Goal: Information Seeking & Learning: Check status

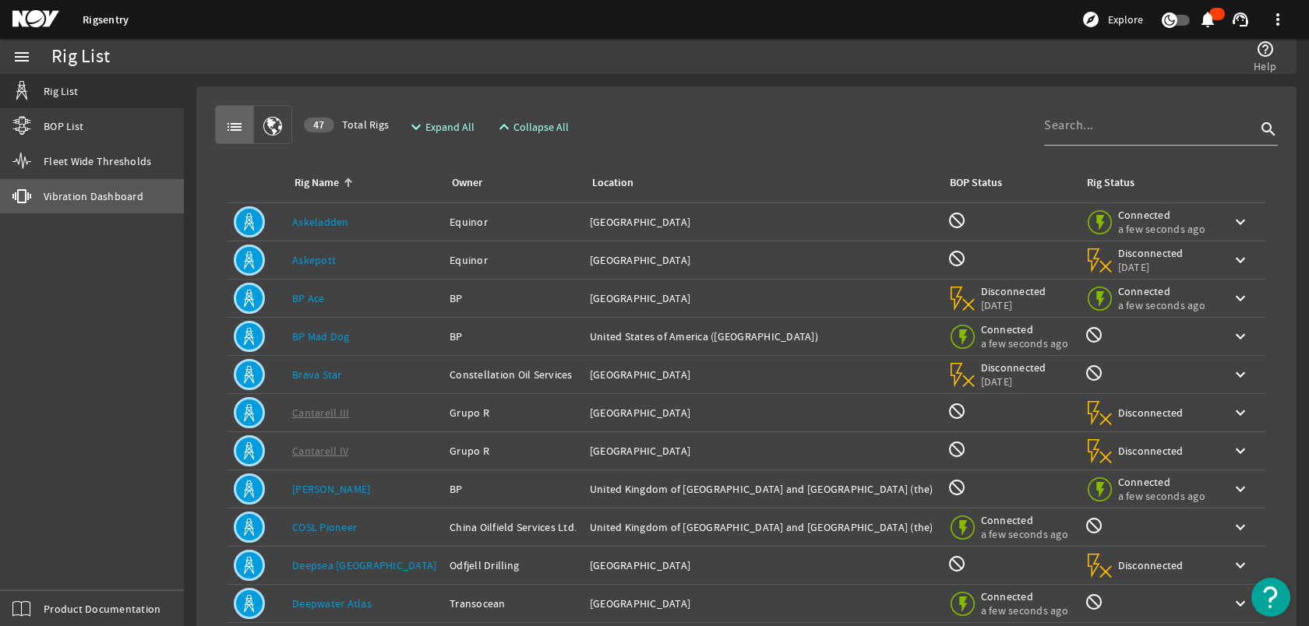
click at [69, 188] on span "Vibration Dashboard" at bounding box center [94, 196] width 100 height 16
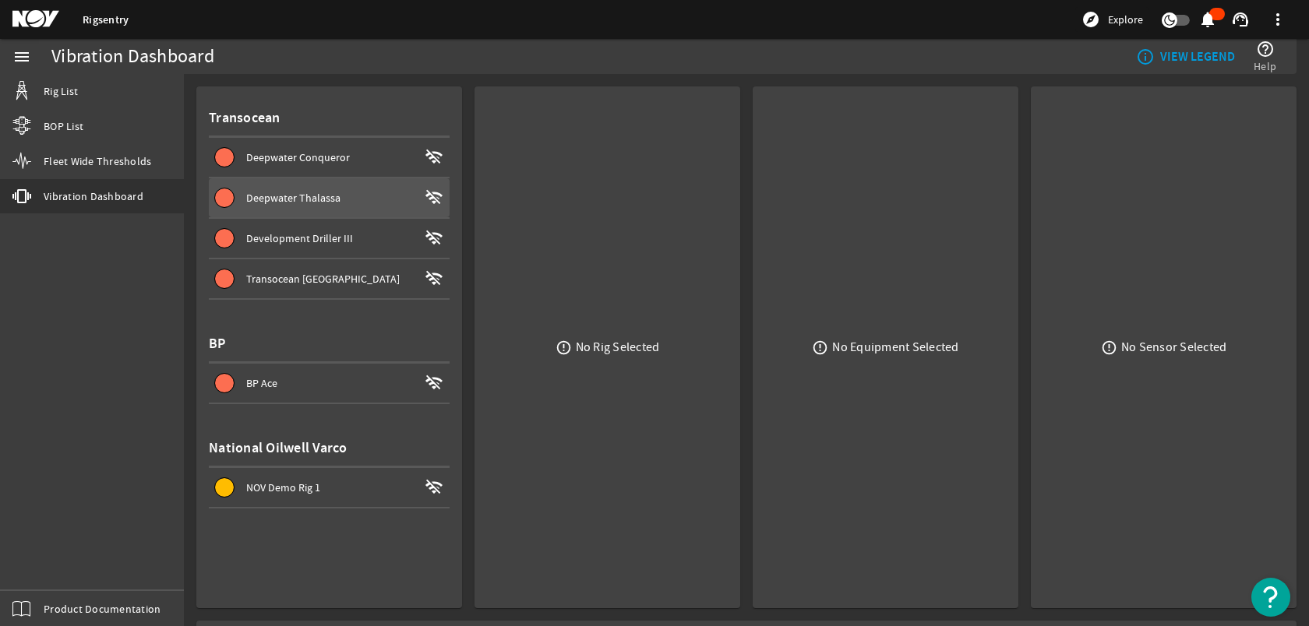
click at [366, 209] on span at bounding box center [329, 197] width 241 height 37
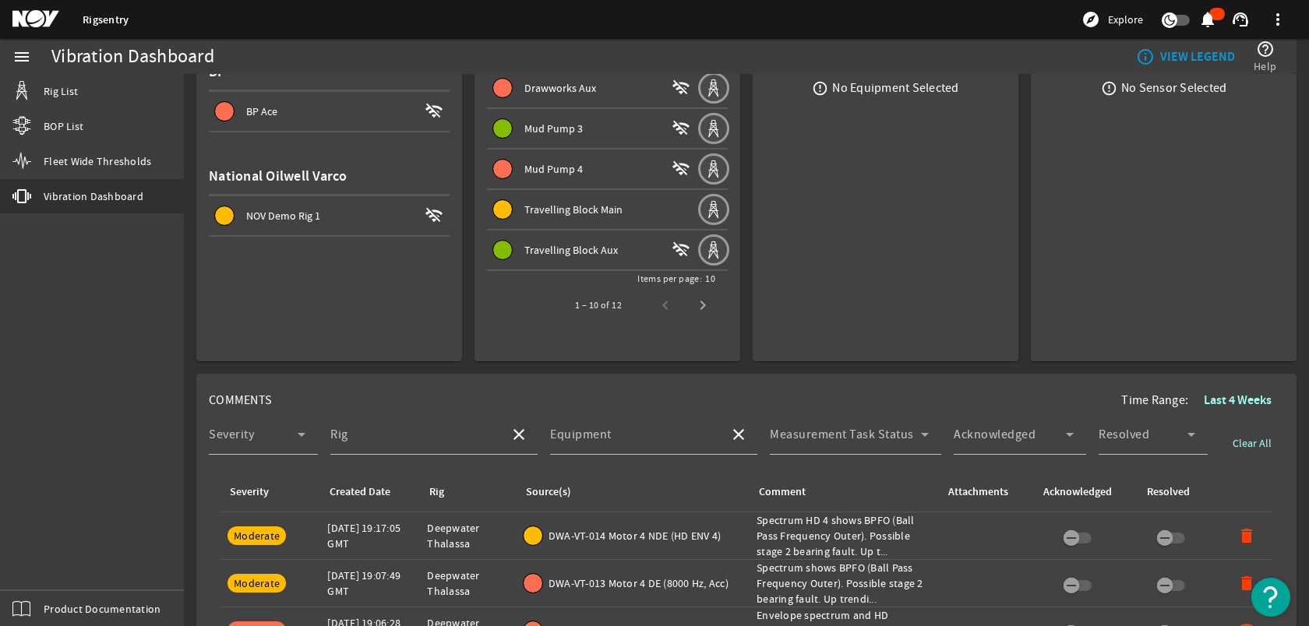
scroll to position [605, 0]
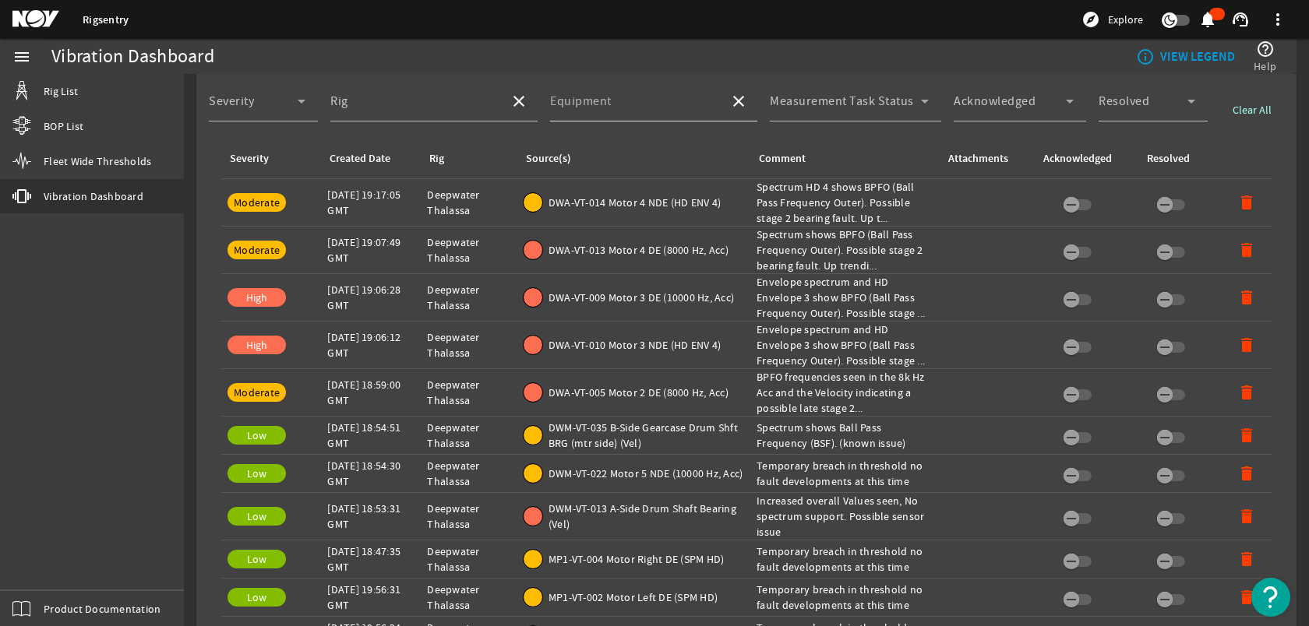
click at [666, 102] on input "Equipment" at bounding box center [633, 107] width 167 height 19
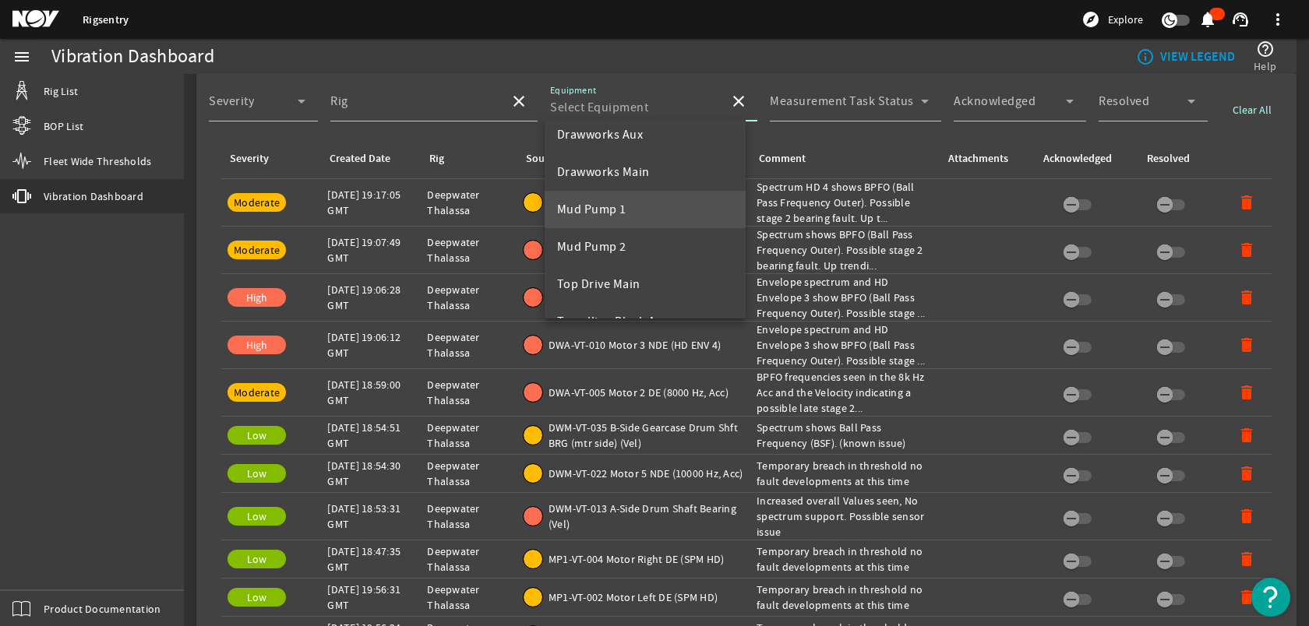
scroll to position [0, 0]
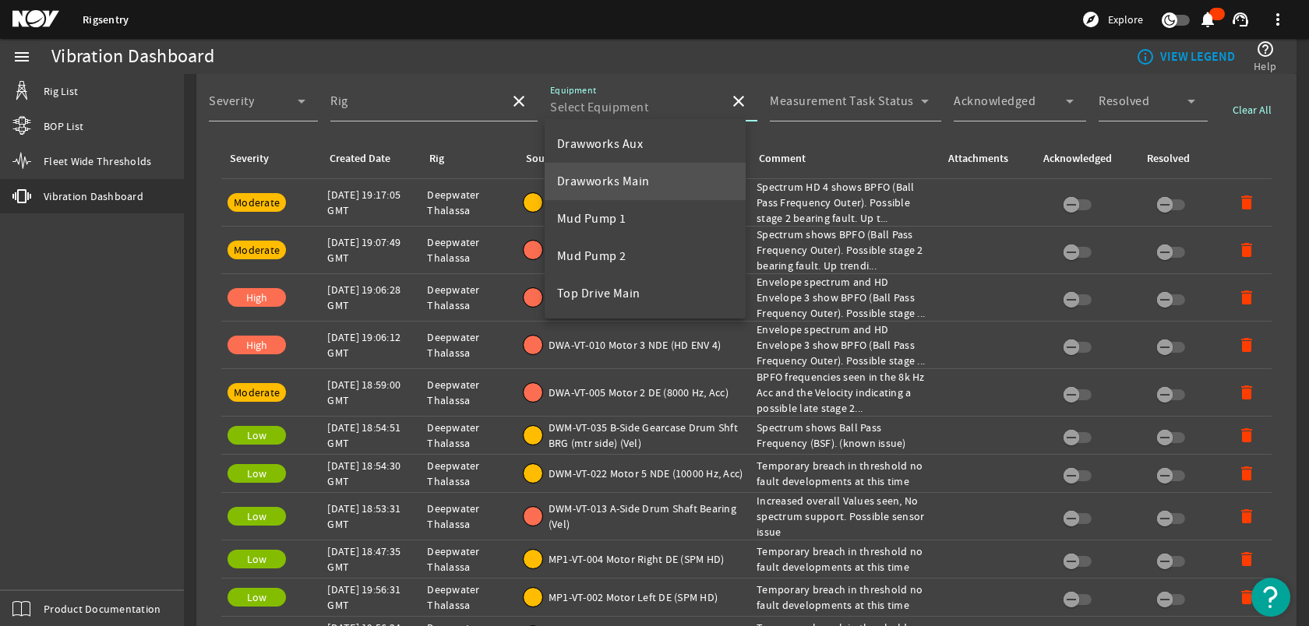
click at [658, 185] on mat-option "Drawworks Main" at bounding box center [645, 181] width 202 height 37
type input "Drawworks Main"
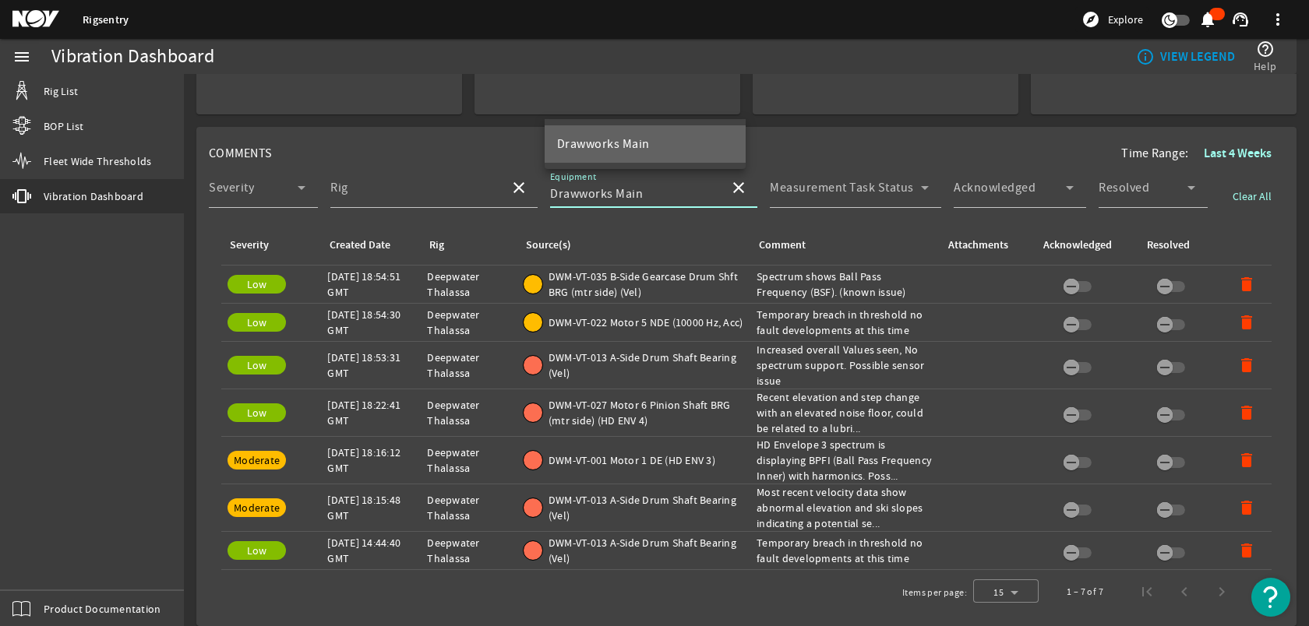
scroll to position [517, 0]
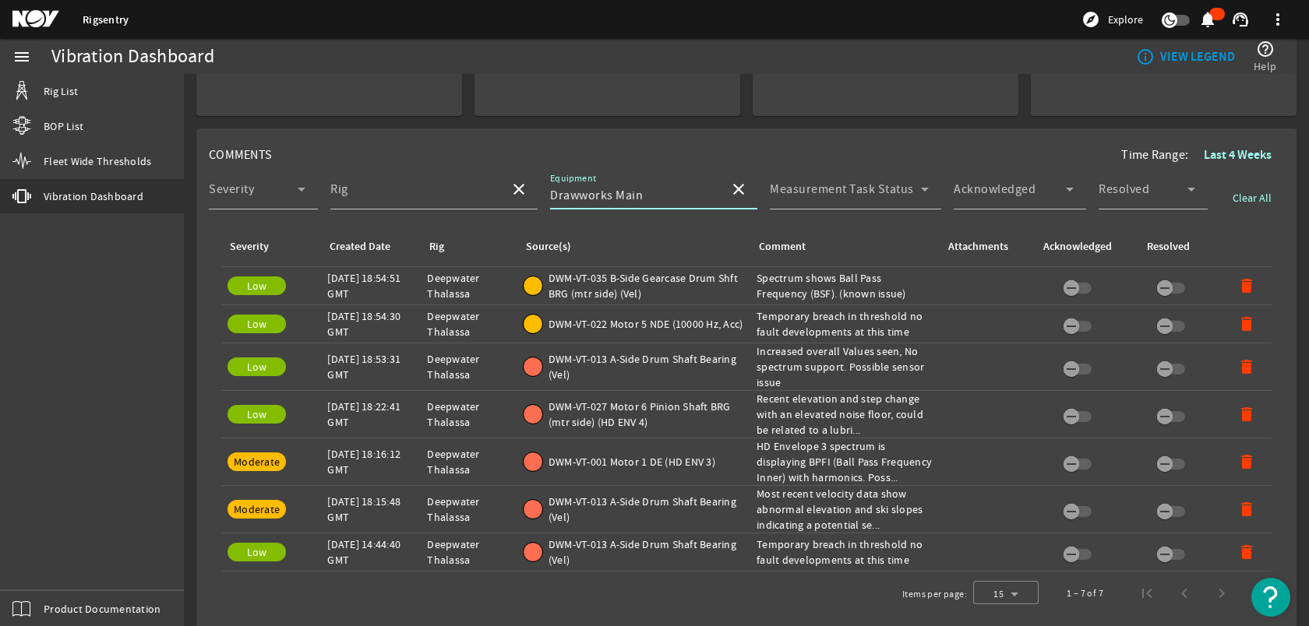
click at [680, 411] on span "DWM-VT-027 Motor 6 Pinion Shaft BRG (mtr side) (HD ENV 4)" at bounding box center [645, 414] width 195 height 31
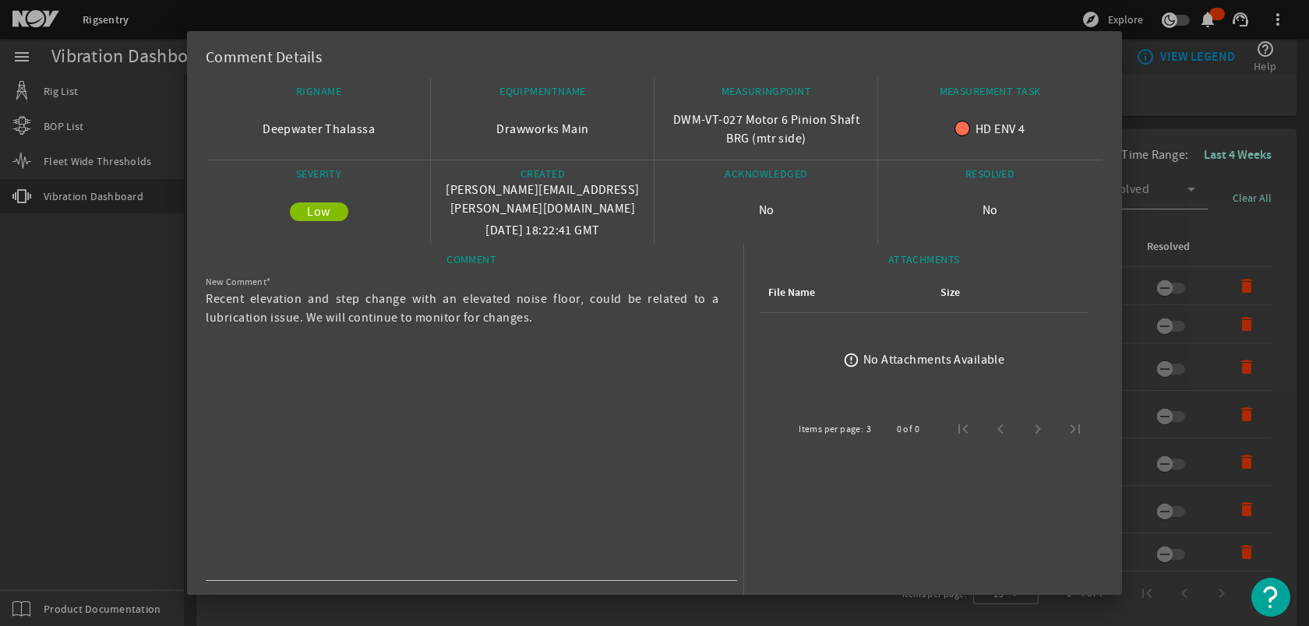
click at [97, 301] on div at bounding box center [654, 313] width 1309 height 626
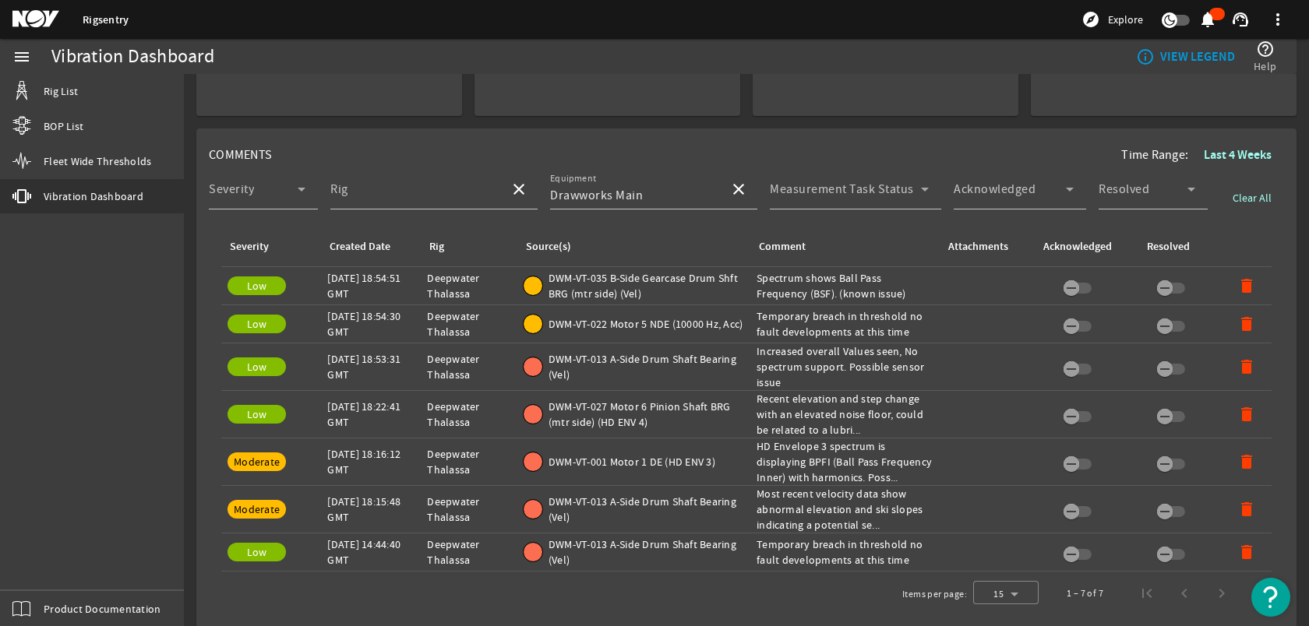
drag, startPoint x: 674, startPoint y: 414, endPoint x: 146, endPoint y: 416, distance: 527.3
click at [143, 417] on div "menu Rig List BOP List Fleet Wide Thresholds vibration Vibration Dashboard Prod…" at bounding box center [92, 332] width 184 height 587
click at [608, 422] on span "DWM-VT-027 Motor 6 Pinion Shaft BRG (mtr side) (HD ENV 4)" at bounding box center [645, 414] width 195 height 31
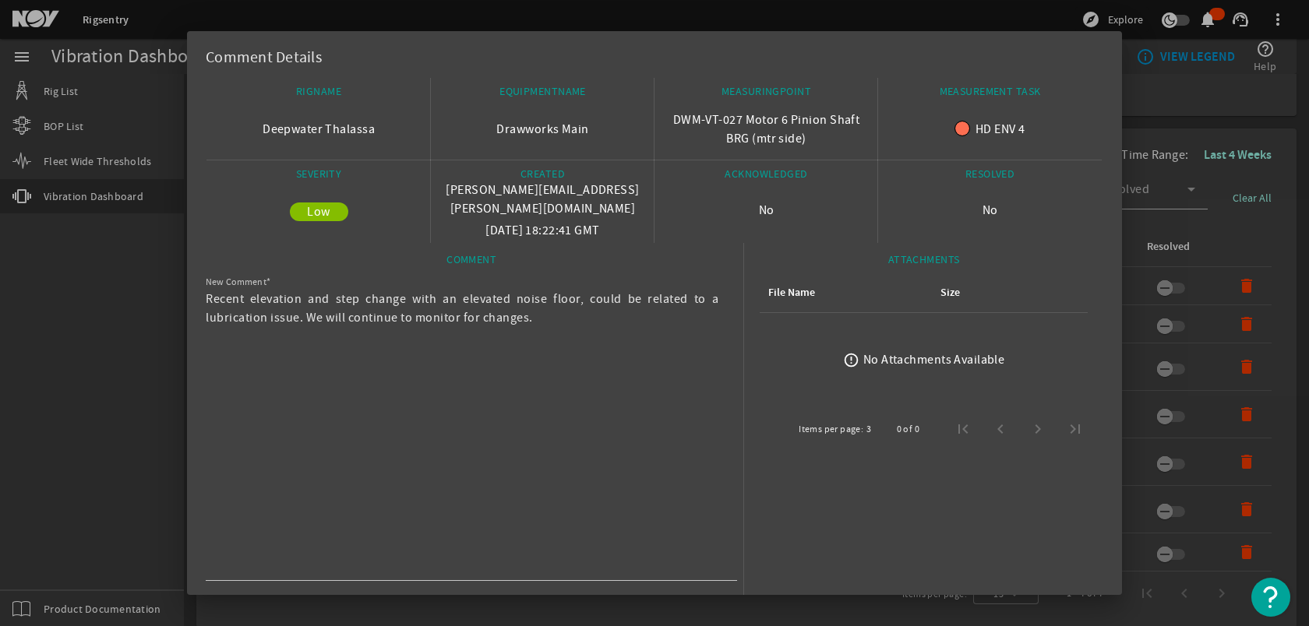
click at [171, 466] on div at bounding box center [654, 313] width 1309 height 626
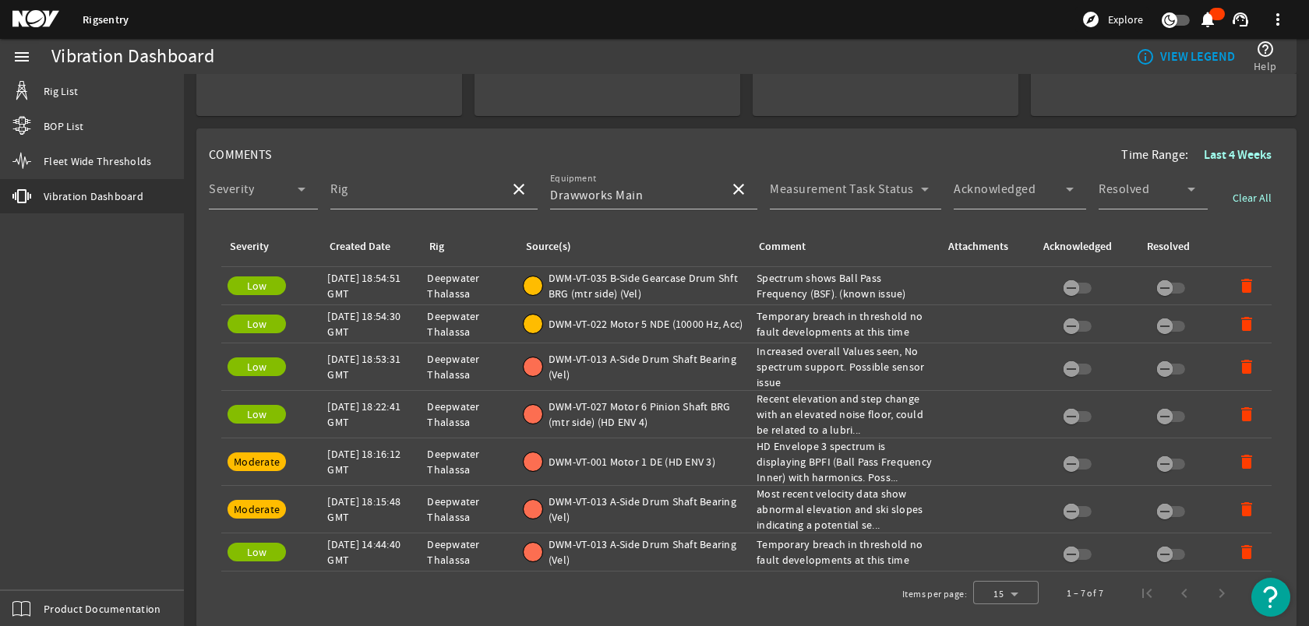
click at [484, 406] on div "Rig: Deepwater Thalassa" at bounding box center [468, 414] width 83 height 31
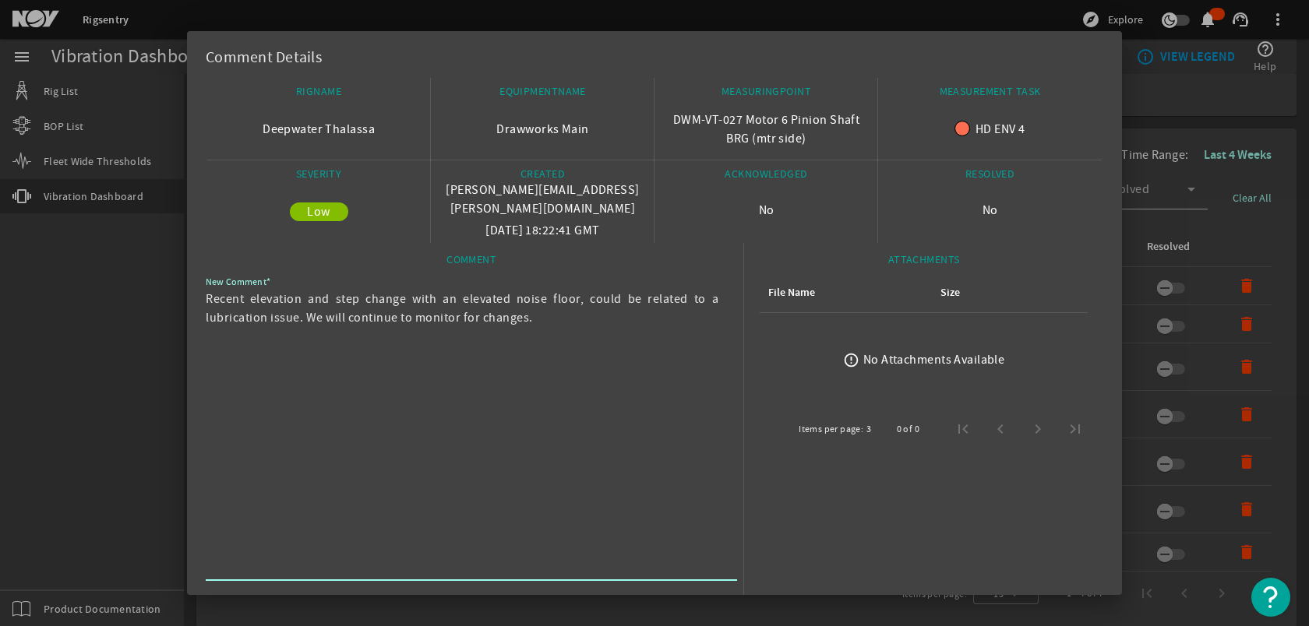
drag, startPoint x: 350, startPoint y: 301, endPoint x: 512, endPoint y: 329, distance: 164.5
click at [512, 329] on textarea "Recent elevation and step change with an elevated noise floor, could be related…" at bounding box center [465, 433] width 519 height 287
click at [140, 313] on div at bounding box center [654, 313] width 1309 height 626
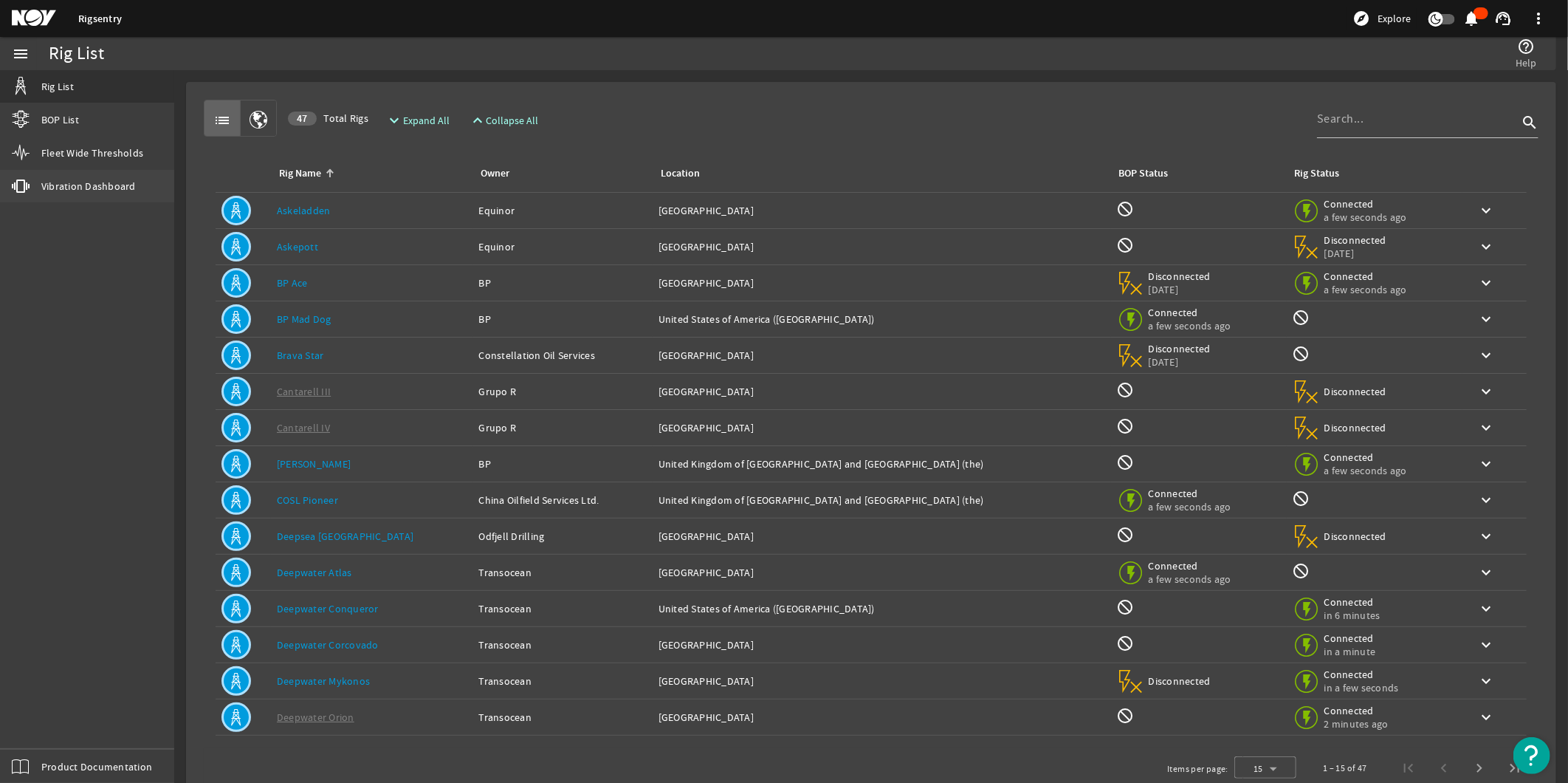
click at [120, 192] on span "Vibration Dashboard" at bounding box center [89, 186] width 95 height 15
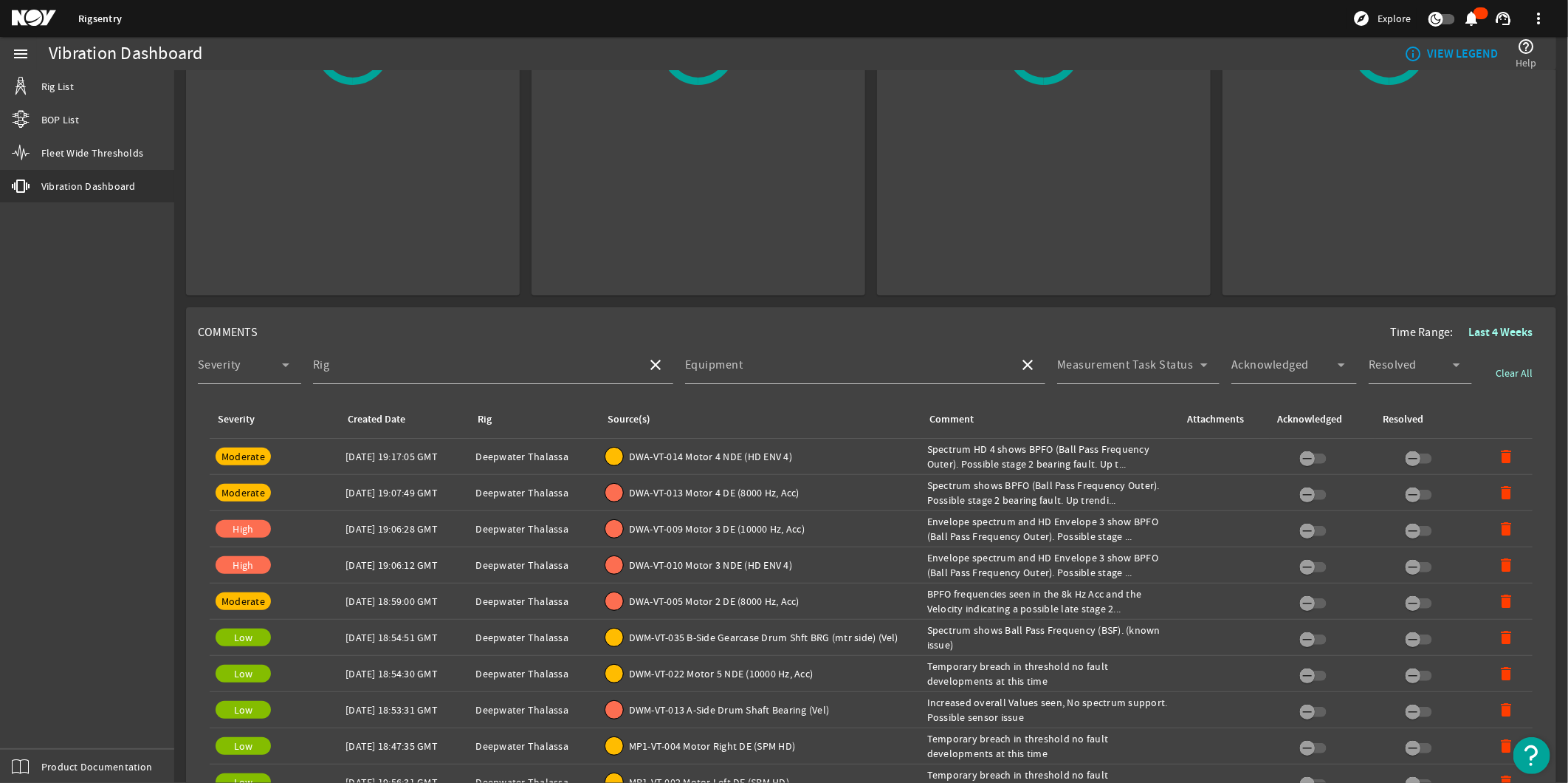
scroll to position [328, 0]
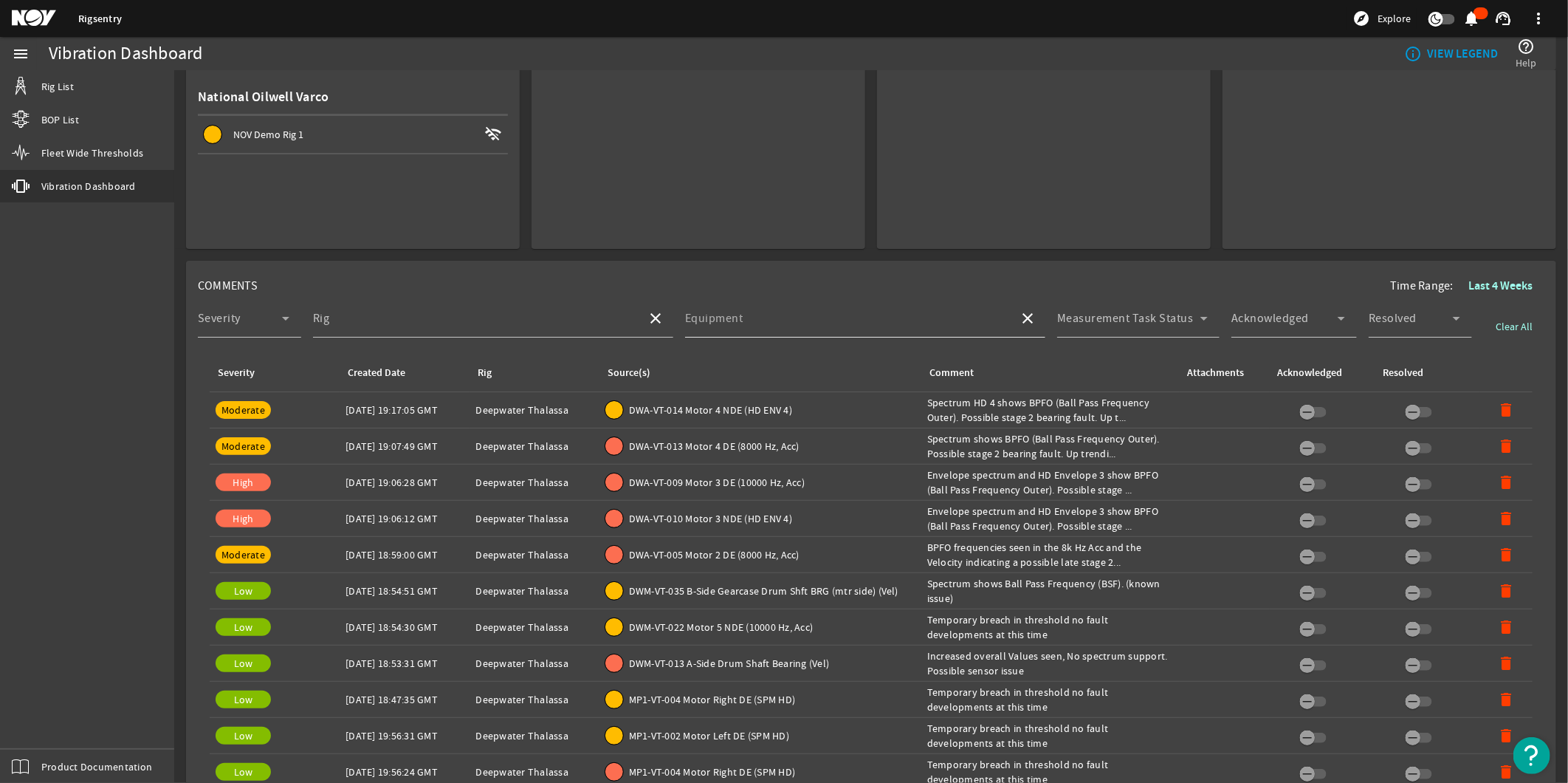
click at [763, 319] on input "Equipment" at bounding box center [847, 324] width 322 height 18
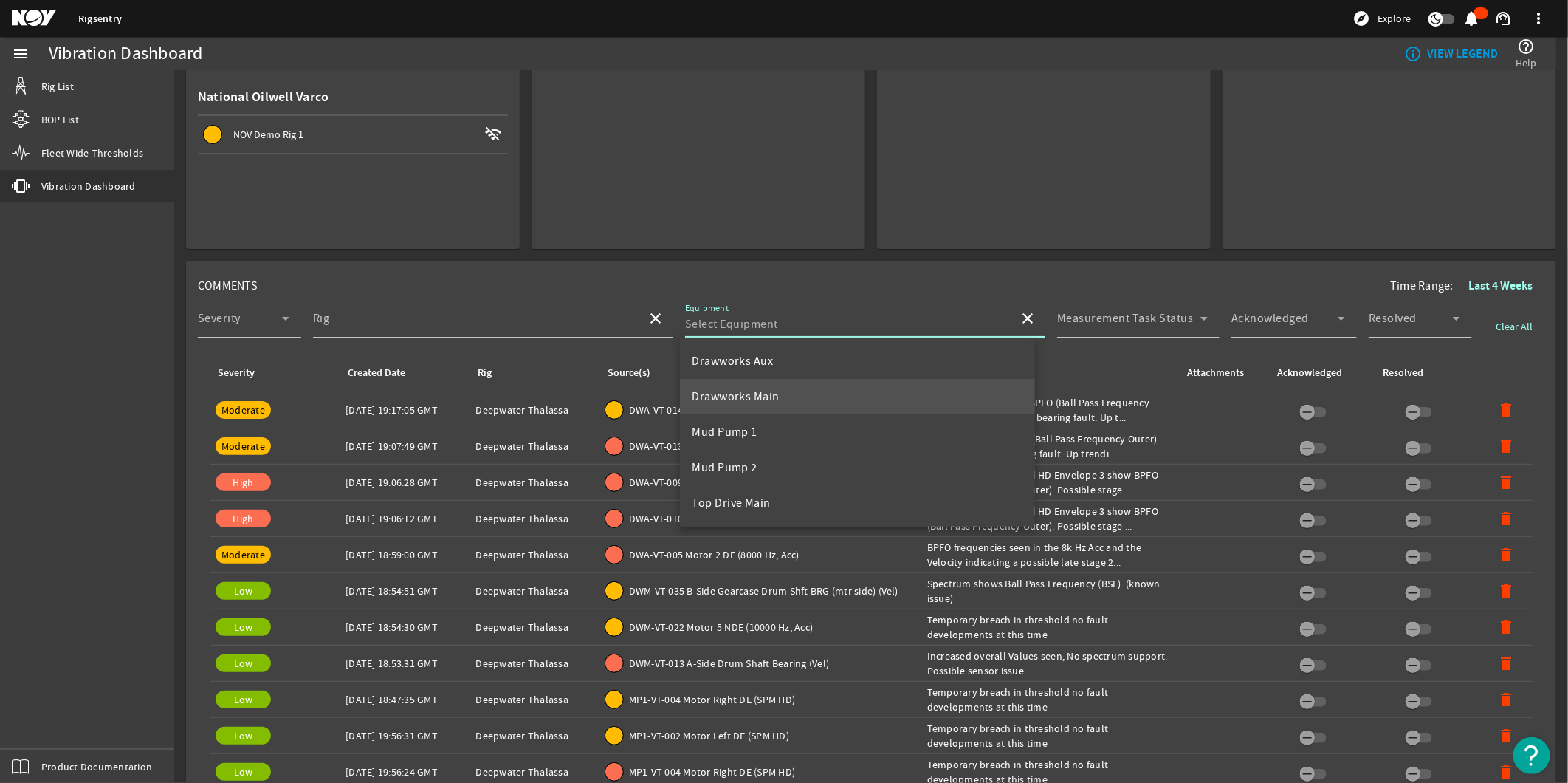
click at [760, 384] on mat-option "Drawworks Main" at bounding box center [857, 396] width 356 height 35
type input "Drawworks Main"
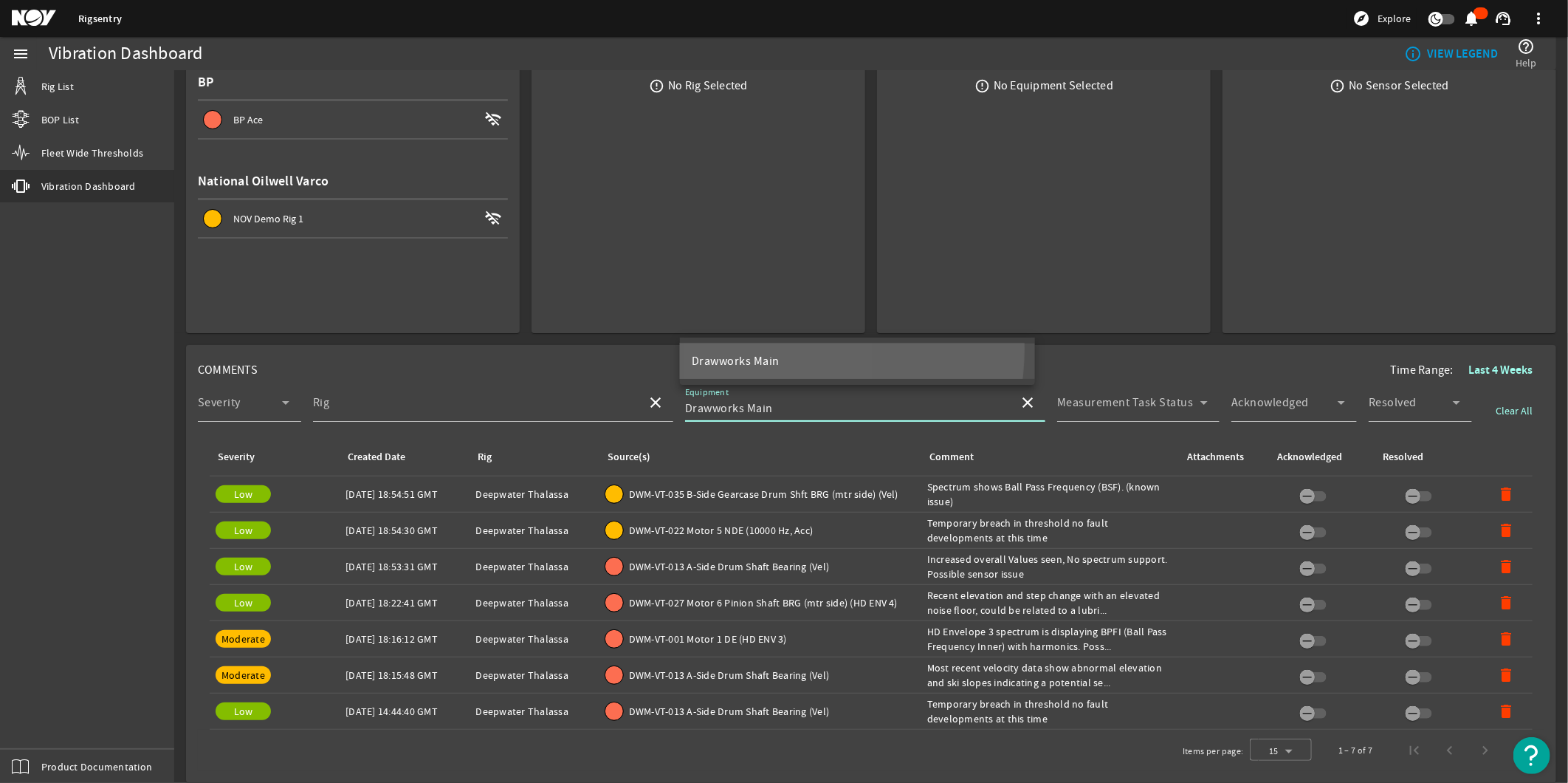
scroll to position [245, 0]
click at [712, 599] on span "DWM-VT-027 Motor 6 Pinion Shaft BRG (mtr side) (HD ENV 4)" at bounding box center [764, 603] width 269 height 15
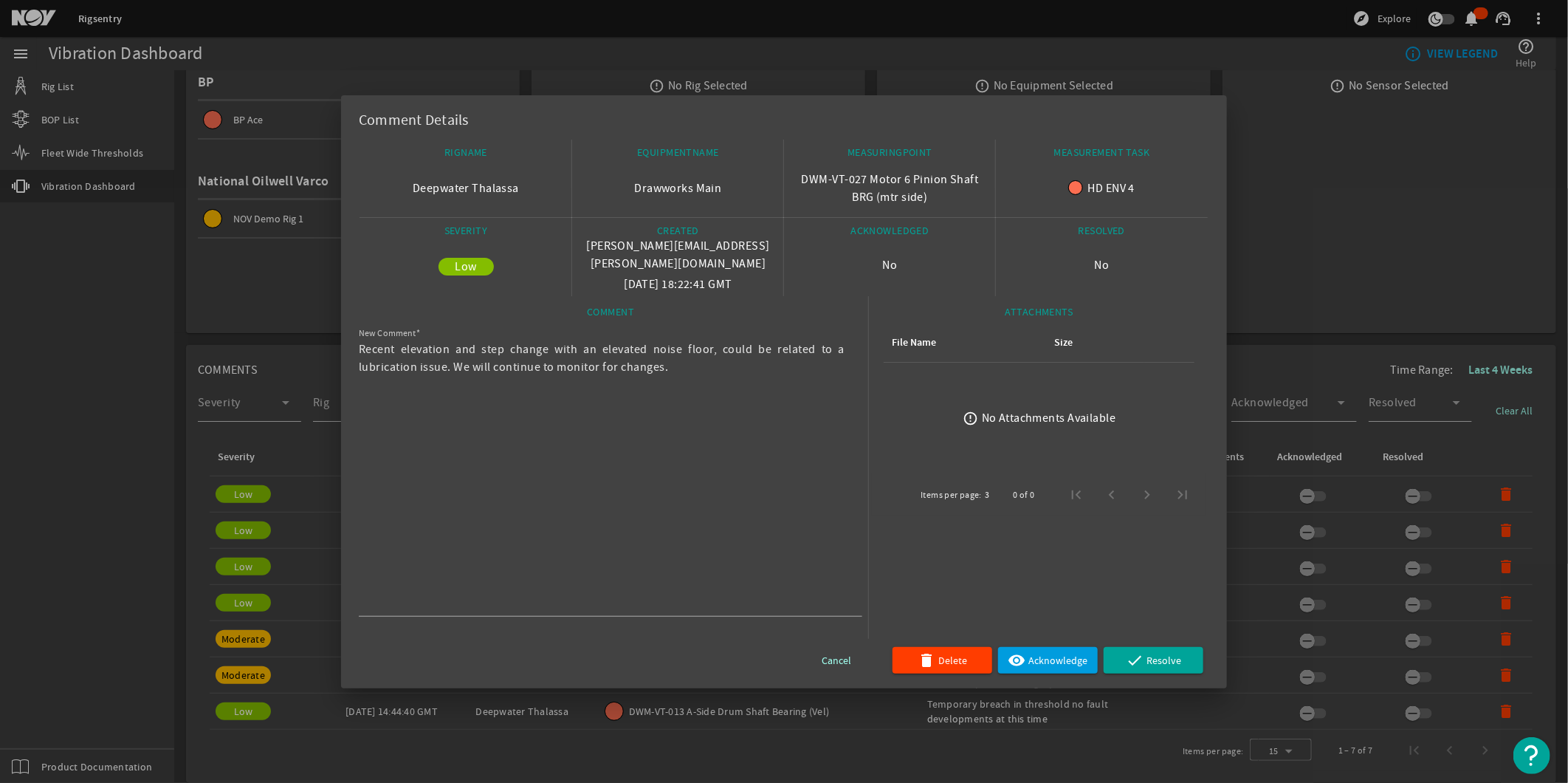
click at [119, 443] on div at bounding box center [784, 392] width 1568 height 783
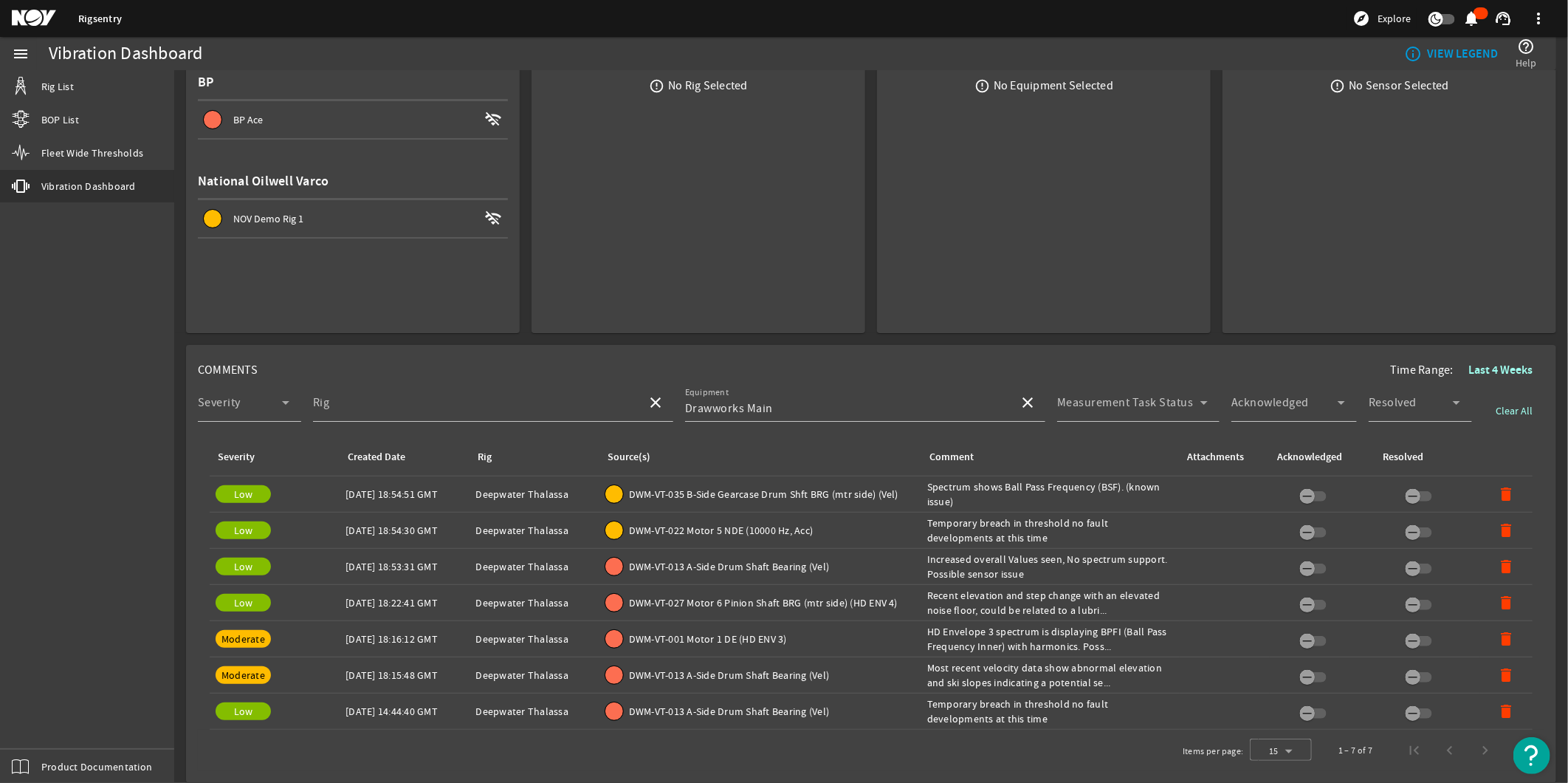
click at [663, 595] on span "DWM-VT-027 Motor 6 Pinion Shaft BRG (mtr side) (HD ENV 4)" at bounding box center [764, 603] width 269 height 15
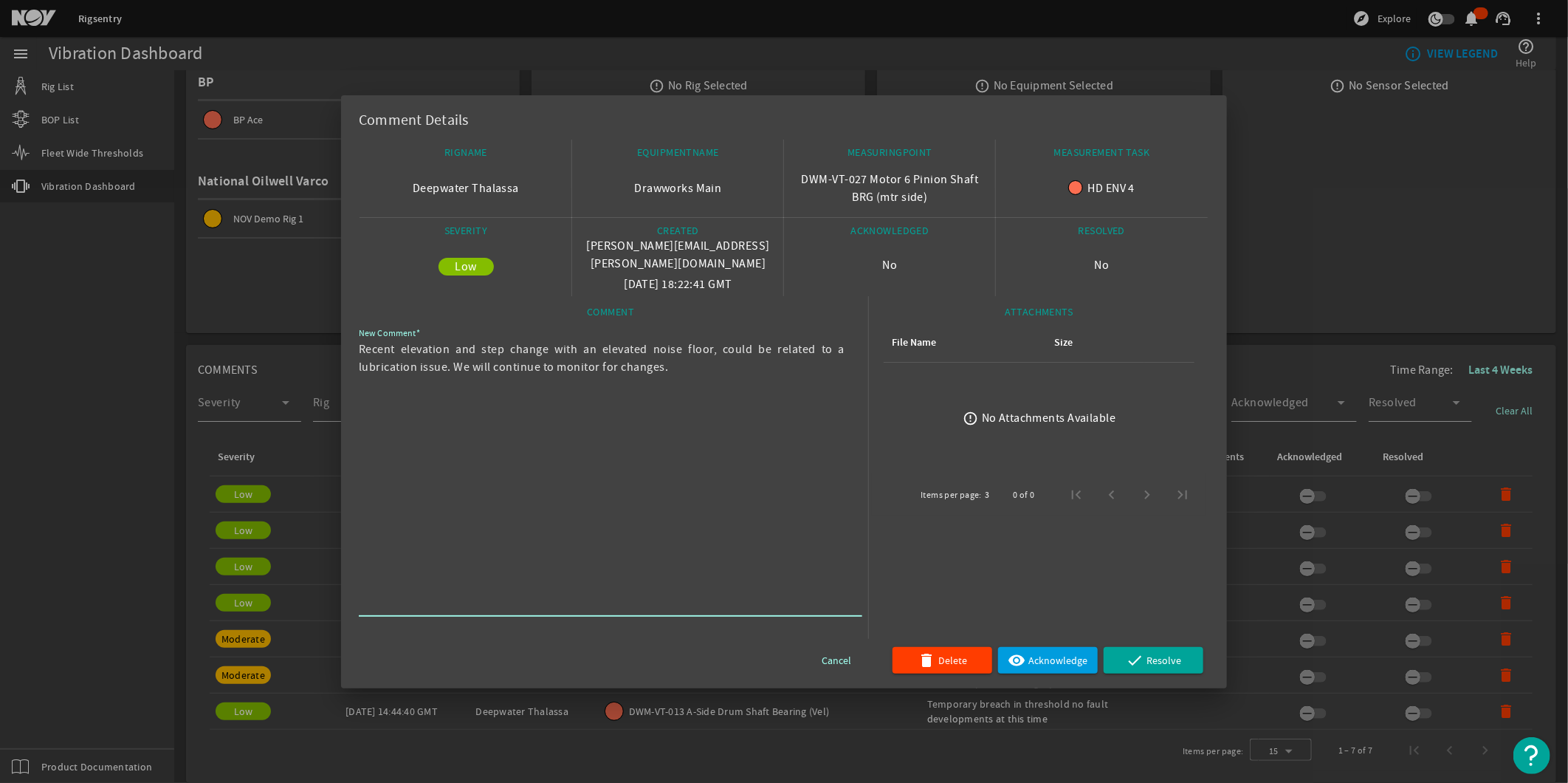
drag, startPoint x: 698, startPoint y: 373, endPoint x: 359, endPoint y: 349, distance: 339.8
click at [359, 349] on textarea "Recent elevation and step change with an elevated noise floor, could be related…" at bounding box center [605, 476] width 492 height 272
click at [533, 757] on div at bounding box center [784, 392] width 1568 height 783
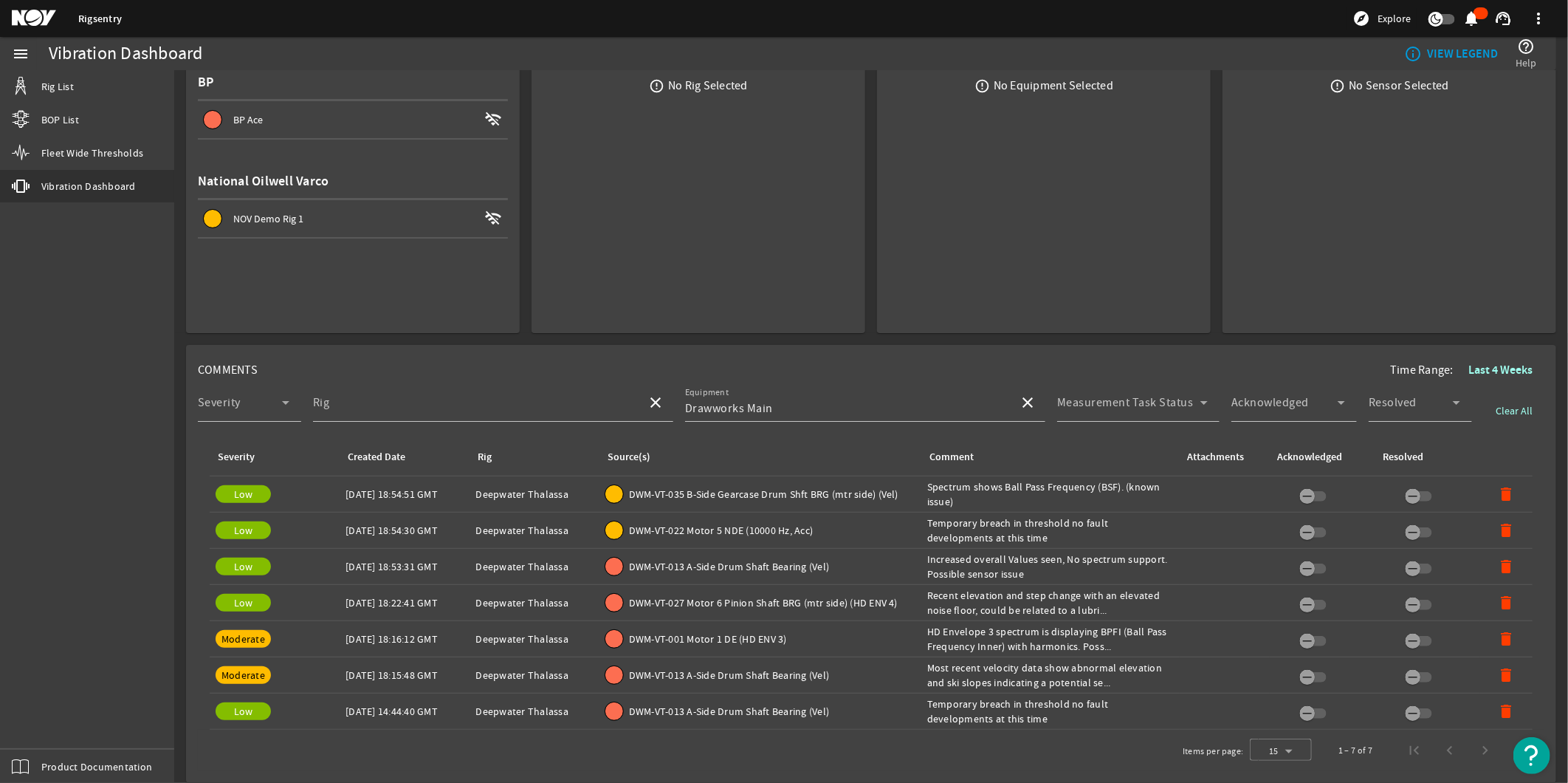
click at [688, 596] on span "DWM-VT-027 Motor 6 Pinion Shaft BRG (mtr side) (HD ENV 4)" at bounding box center [764, 603] width 269 height 15
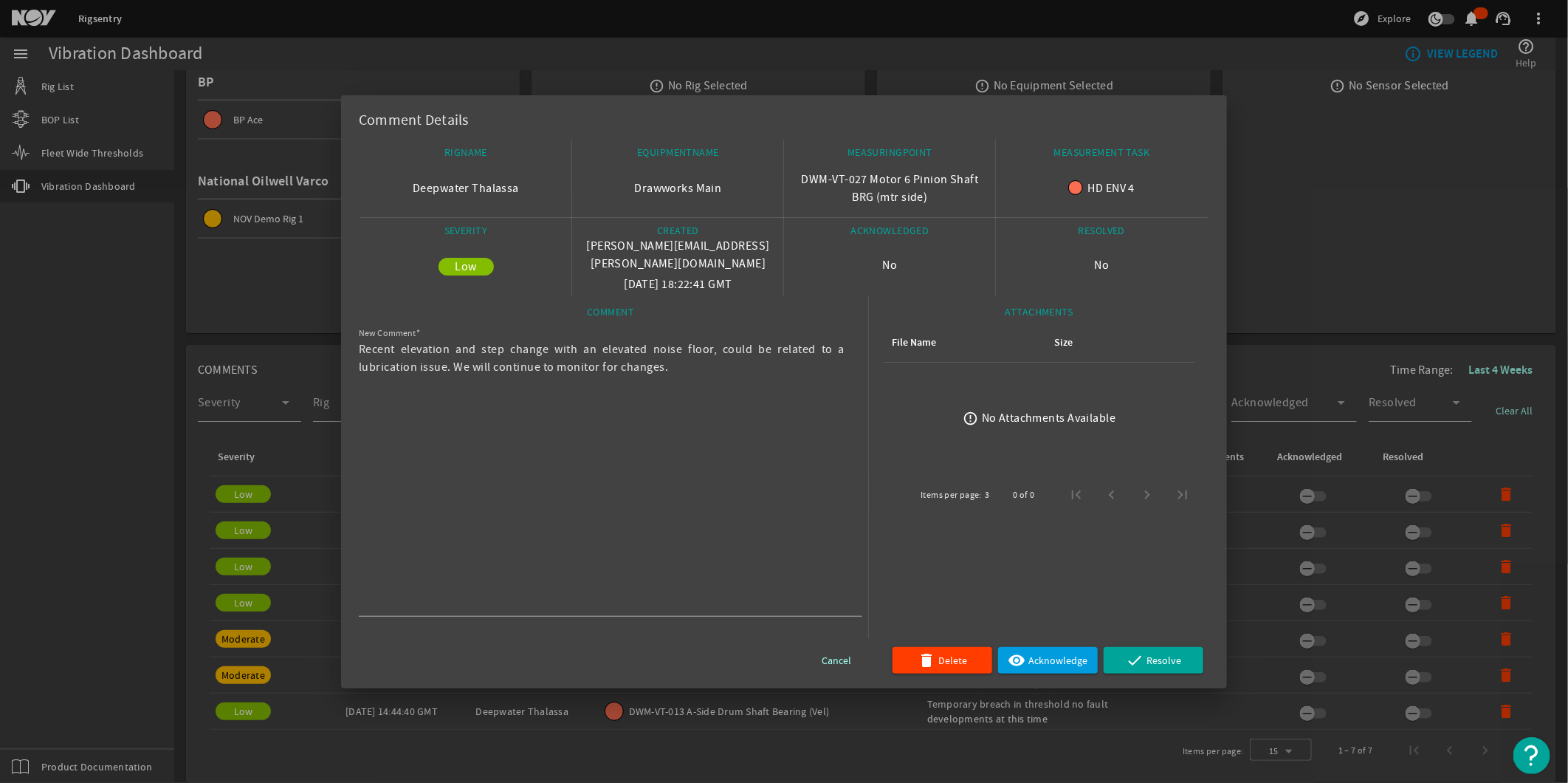
click at [168, 579] on div at bounding box center [784, 392] width 1568 height 783
